Goal: Transaction & Acquisition: Purchase product/service

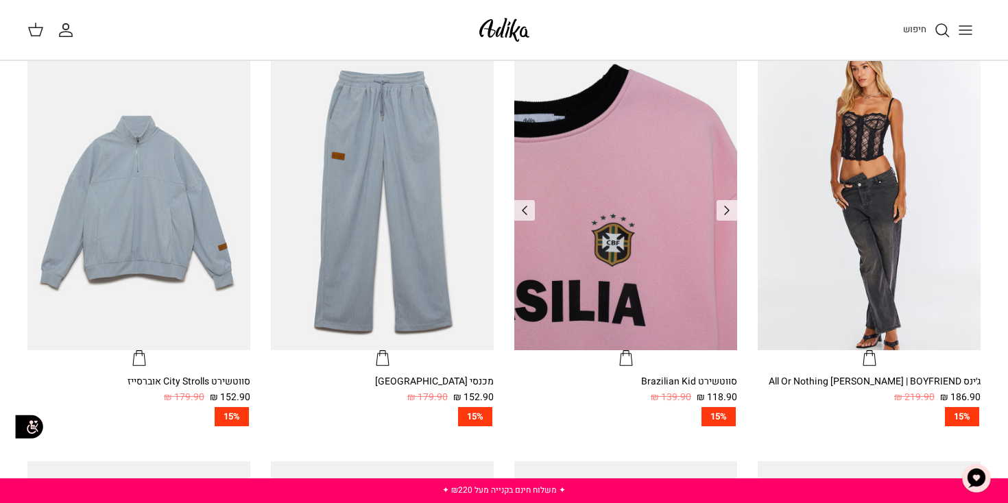
scroll to position [387, 0]
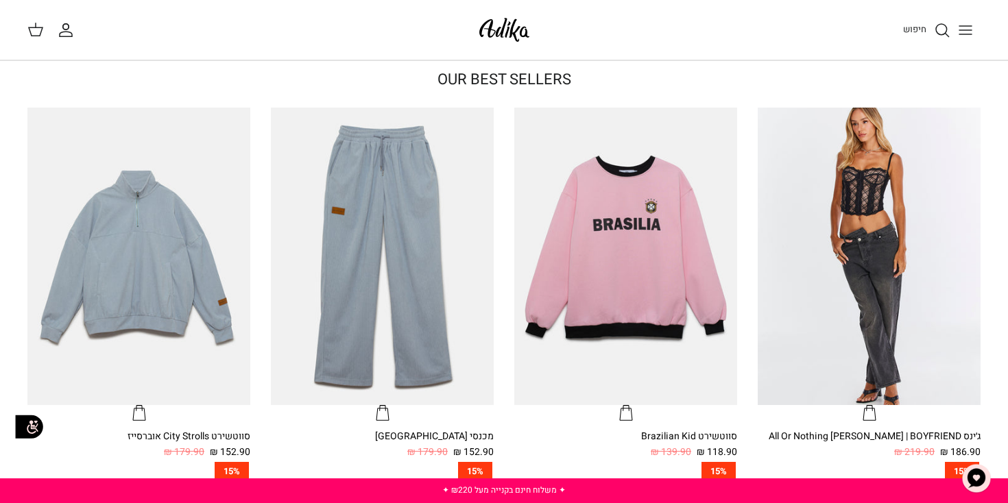
click at [966, 35] on icon "Toggle menu" at bounding box center [965, 30] width 16 height 16
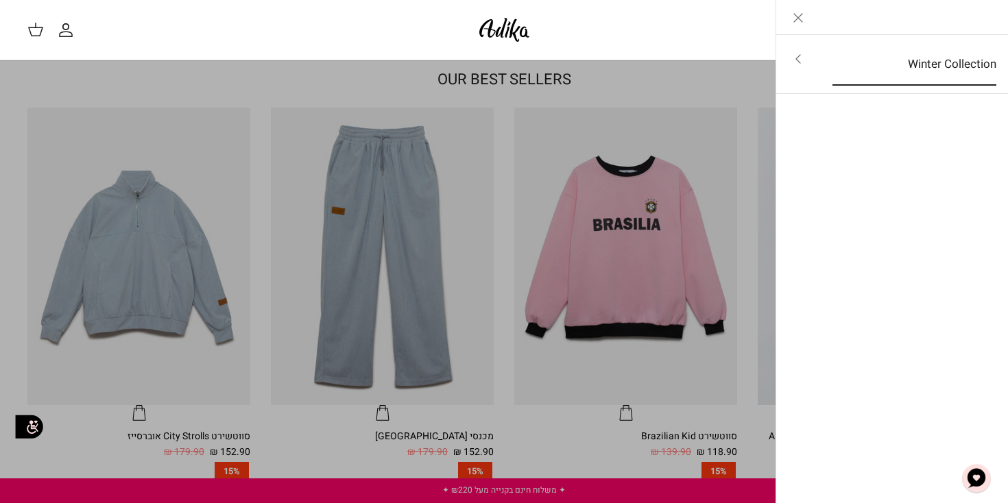
click at [893, 56] on link "Winter Collection" at bounding box center [914, 64] width 189 height 43
click at [950, 48] on link "לכל הפריטים" at bounding box center [892, 60] width 219 height 34
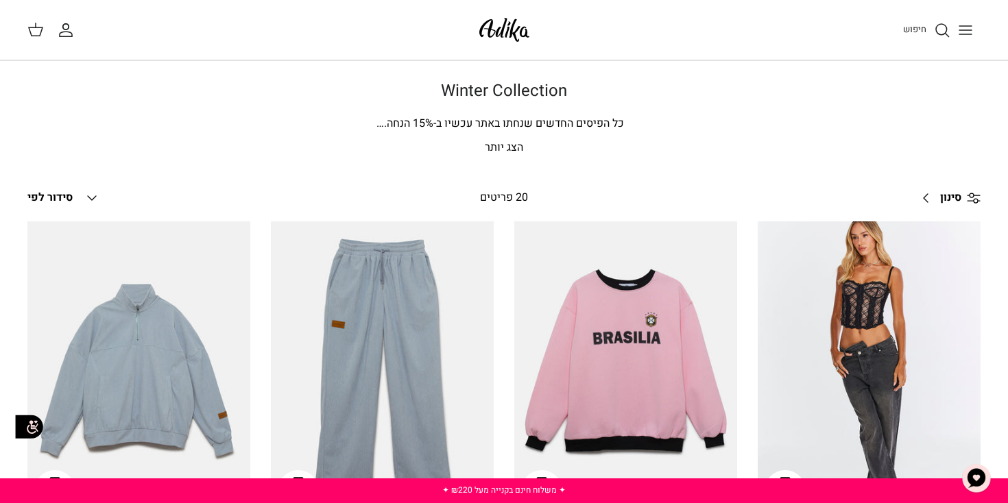
click at [523, 143] on p "הצג יותר" at bounding box center [503, 148] width 953 height 18
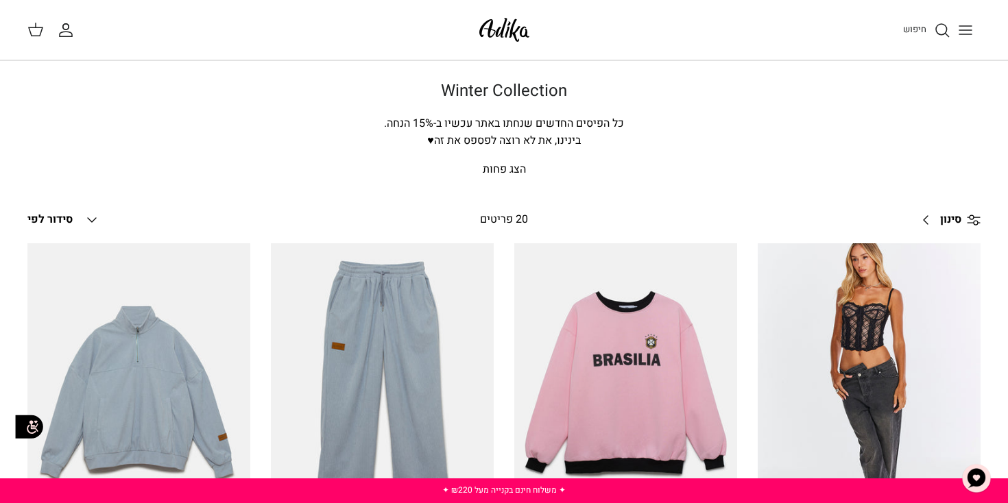
click at [948, 222] on span "סינון" at bounding box center [950, 220] width 21 height 18
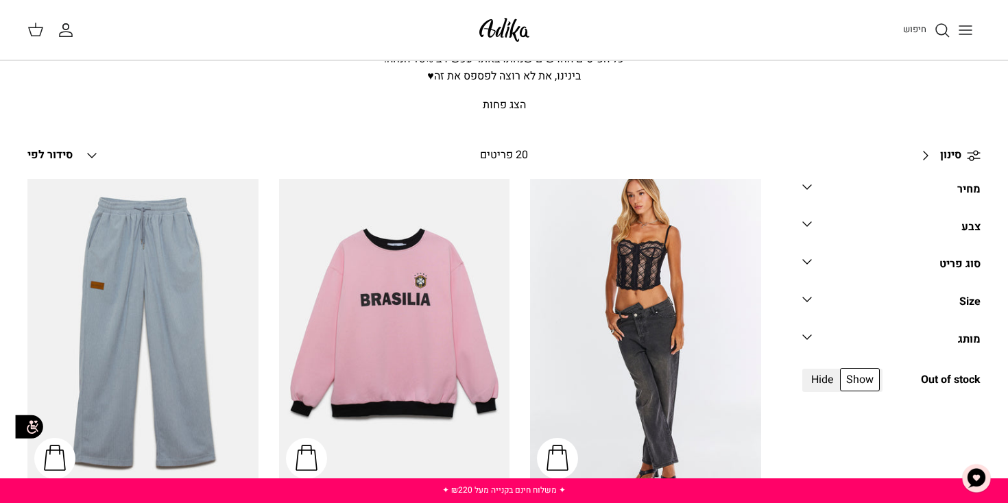
scroll to position [81, 0]
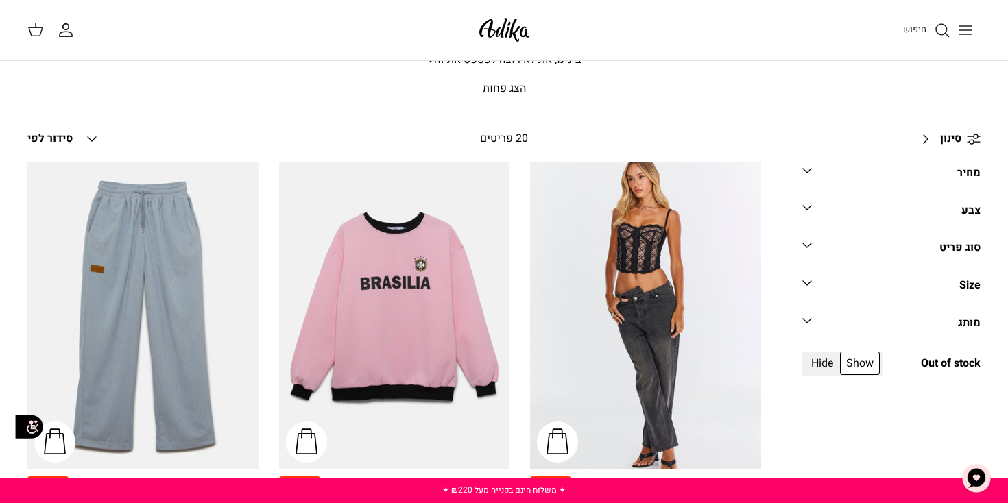
click at [956, 322] on link "מותג Down" at bounding box center [891, 328] width 178 height 31
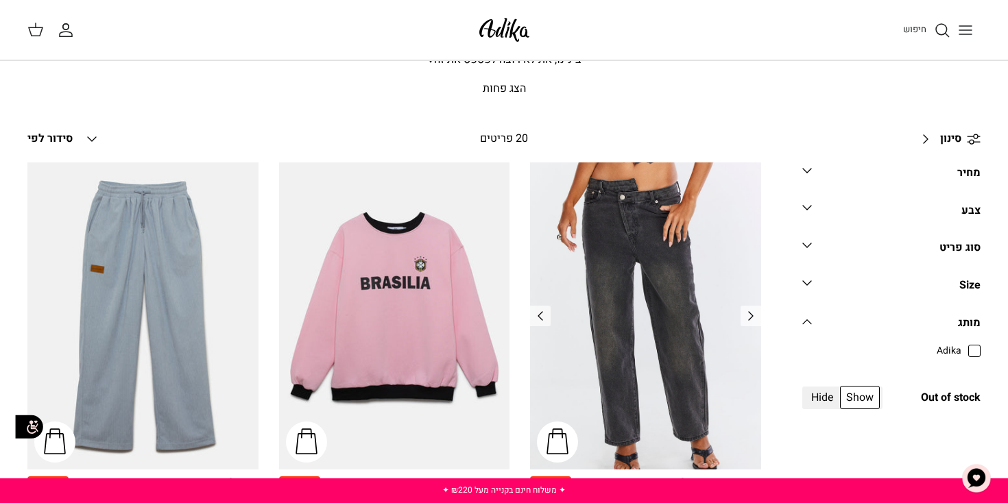
click at [620, 311] on img "ג׳ינס All Or Nothing קריס-קרוס | BOYFRIEND" at bounding box center [645, 317] width 231 height 308
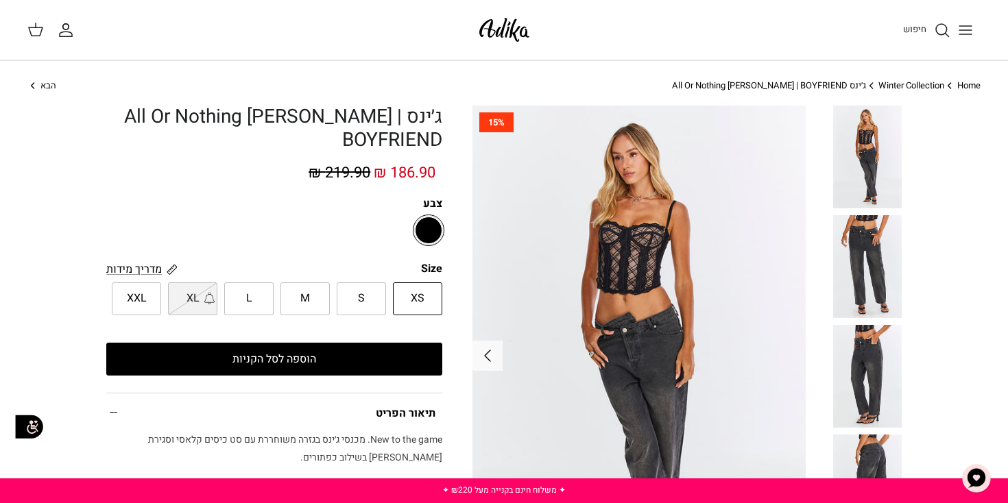
click at [870, 251] on img at bounding box center [867, 266] width 69 height 103
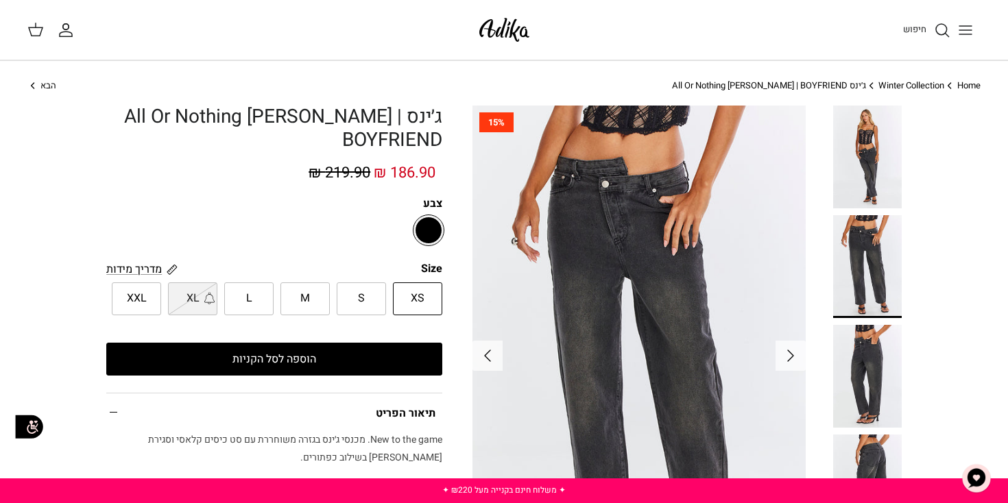
click at [678, 249] on img at bounding box center [639, 356] width 333 height 500
